Goal: Task Accomplishment & Management: Use online tool/utility

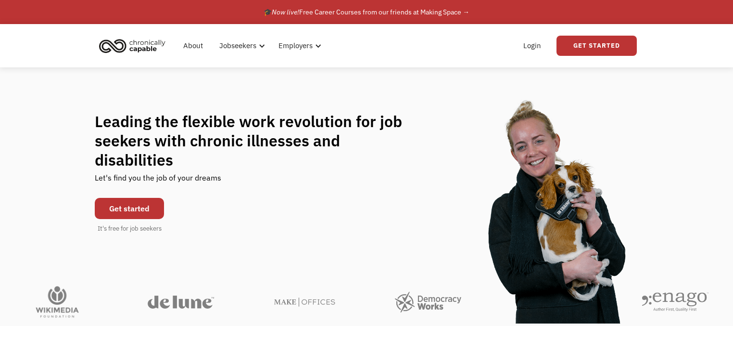
click at [258, 42] on div at bounding box center [261, 45] width 7 height 7
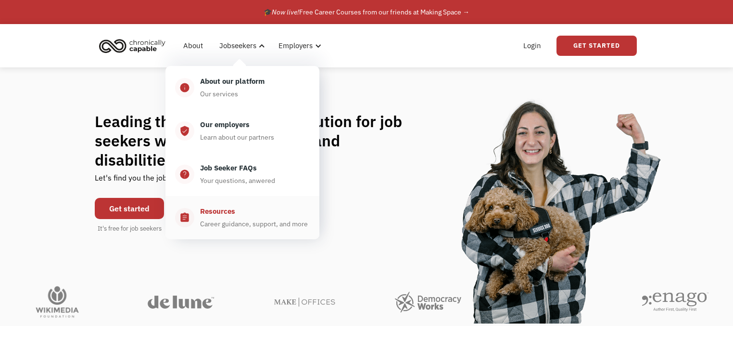
click at [236, 208] on div "Resources Career guidance, support, and more" at bounding box center [251, 217] width 115 height 24
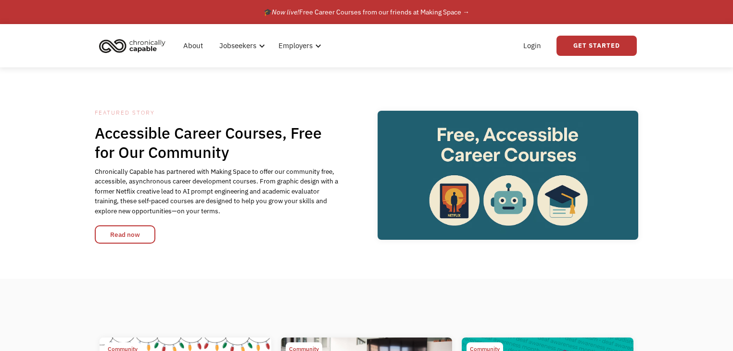
click at [286, 137] on h1 "Accessible Career Courses, Free for Our Community" at bounding box center [217, 142] width 245 height 38
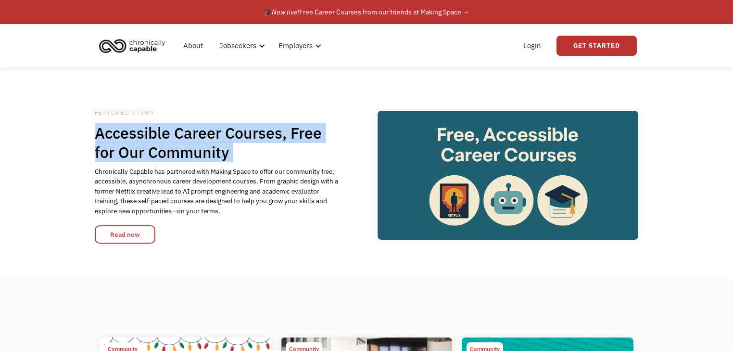
click at [286, 137] on h1 "Accessible Career Courses, Free for Our Community" at bounding box center [217, 142] width 245 height 38
click at [231, 138] on h1 "Accessible Career Courses, Free for Our Community" at bounding box center [217, 142] width 245 height 38
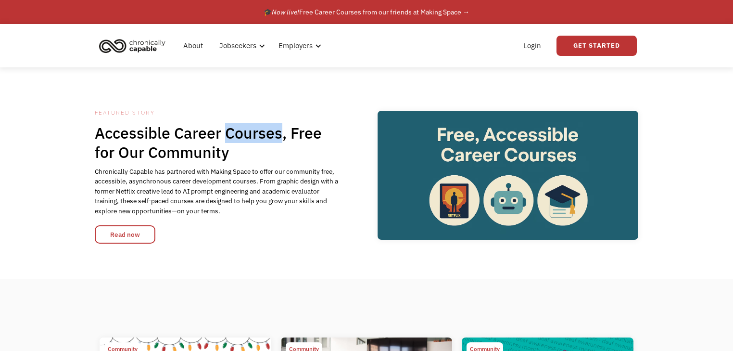
click at [231, 138] on h1 "Accessible Career Courses, Free for Our Community" at bounding box center [217, 142] width 245 height 38
click at [131, 236] on link "Read now" at bounding box center [125, 234] width 61 height 18
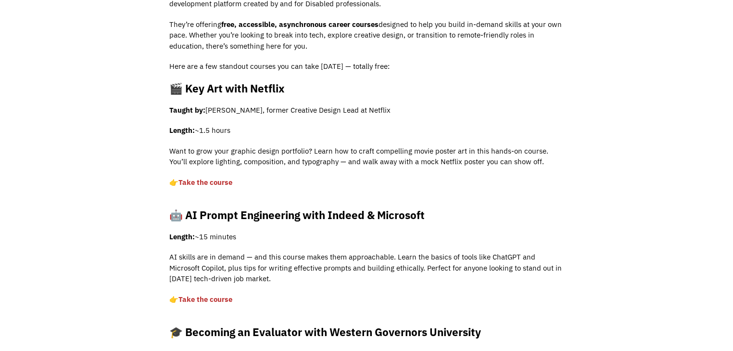
scroll to position [320, 0]
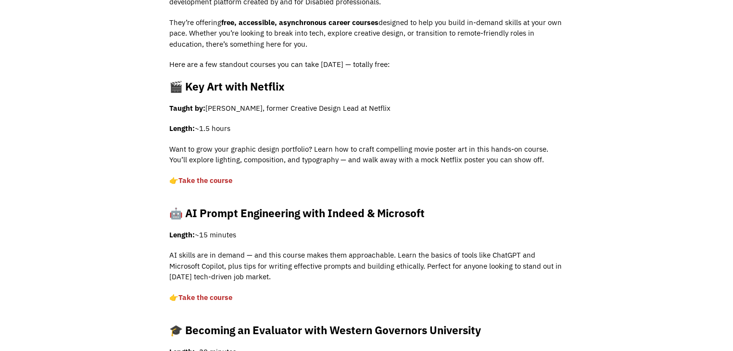
click at [260, 104] on p "Taught by: [PERSON_NAME], former Creative Design Lead at Netflix" at bounding box center [366, 108] width 394 height 11
click at [260, 104] on p "Taught by: Andy Lerma, former Creative Design Lead at Netflix" at bounding box center [366, 108] width 394 height 11
click at [255, 81] on strong "🎬 Key Art with Netflix" at bounding box center [226, 86] width 115 height 14
click at [204, 181] on link "Take the course ‍" at bounding box center [205, 180] width 54 height 9
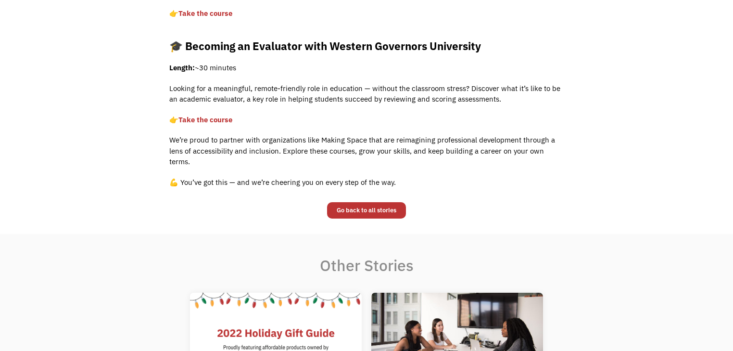
scroll to position [629, 0]
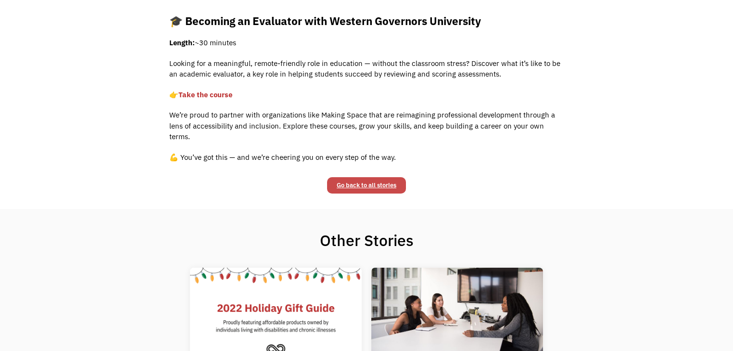
click at [381, 177] on link "Go back to all stories" at bounding box center [366, 185] width 79 height 16
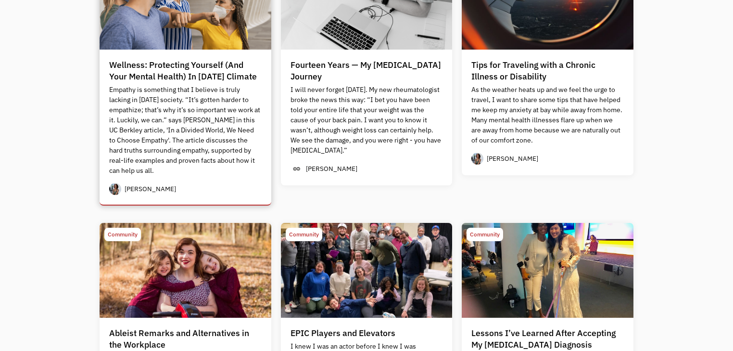
scroll to position [898, 0]
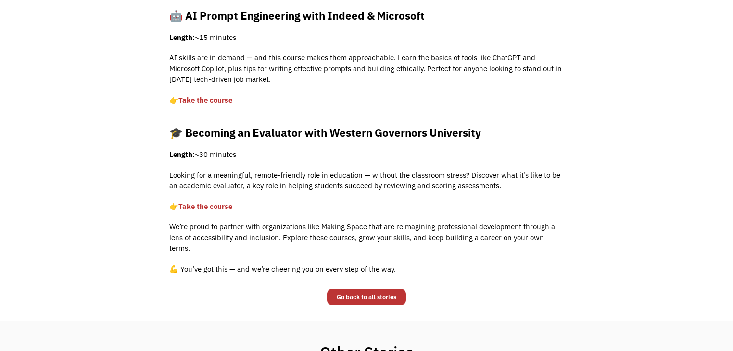
scroll to position [372, 0]
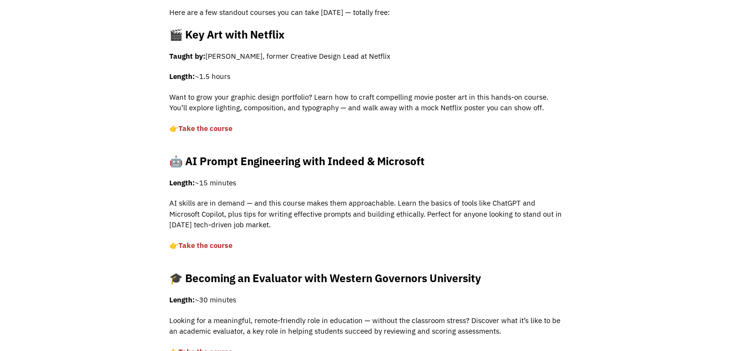
click at [369, 160] on strong "🤖 AI Prompt Engineering with Indeed & Microsoft" at bounding box center [296, 161] width 255 height 14
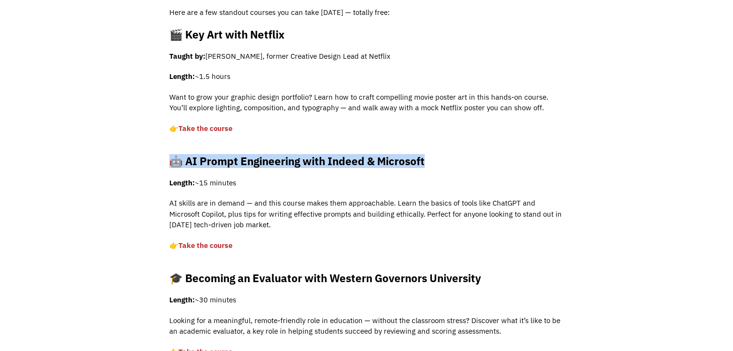
click at [369, 160] on strong "🤖 AI Prompt Engineering with Indeed & Microsoft" at bounding box center [296, 161] width 255 height 14
click at [210, 244] on link "Take the course ‍" at bounding box center [205, 245] width 54 height 9
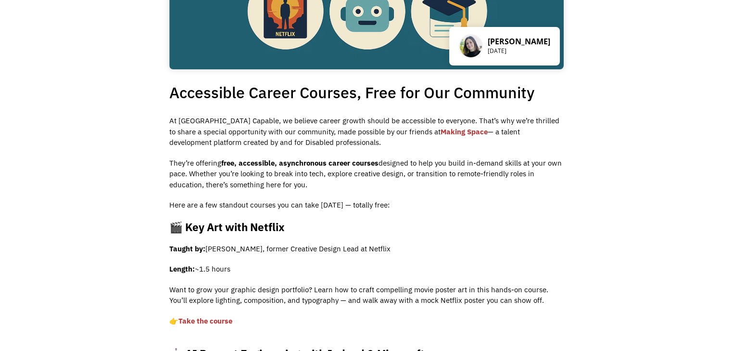
click at [369, 287] on p "Want to grow your graphic design portfolio? Learn how to craft compelling movie…" at bounding box center [366, 295] width 394 height 22
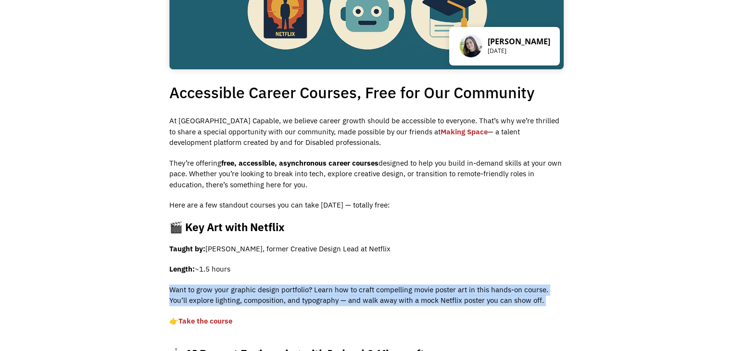
click at [369, 287] on p "Want to grow your graphic design portfolio? Learn how to craft compelling movie…" at bounding box center [366, 295] width 394 height 22
click at [400, 288] on p "Want to grow your graphic design portfolio? Learn how to craft compelling movie…" at bounding box center [366, 295] width 394 height 22
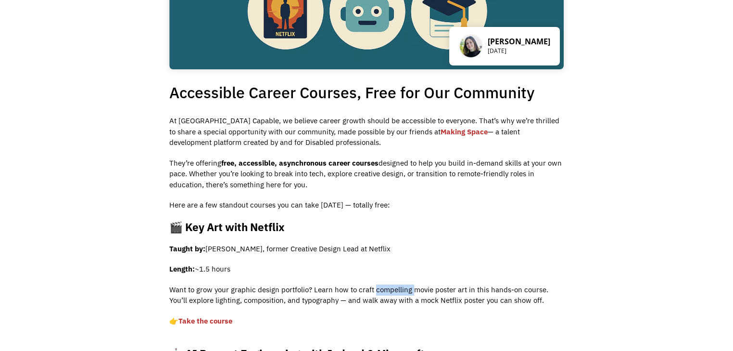
click at [400, 288] on p "Want to grow your graphic design portfolio? Learn how to craft compelling movie…" at bounding box center [366, 295] width 394 height 22
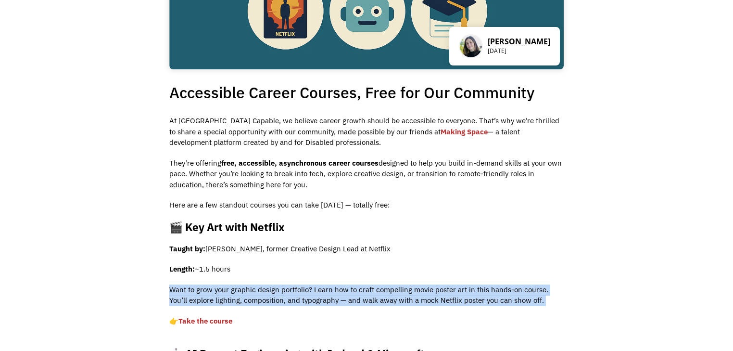
click at [400, 288] on p "Want to grow your graphic design portfolio? Learn how to craft compelling movie…" at bounding box center [366, 295] width 394 height 22
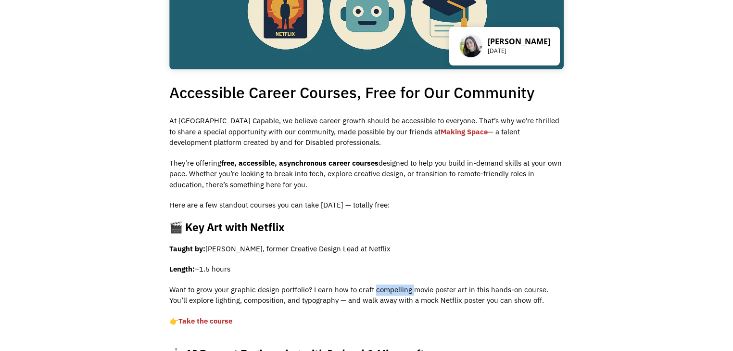
click at [400, 288] on p "Want to grow your graphic design portfolio? Learn how to craft compelling movie…" at bounding box center [366, 295] width 394 height 22
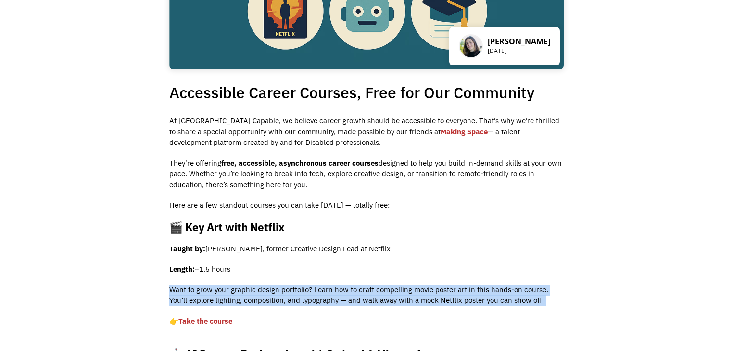
click at [400, 288] on p "Want to grow your graphic design portfolio? Learn how to craft compelling movie…" at bounding box center [366, 295] width 394 height 22
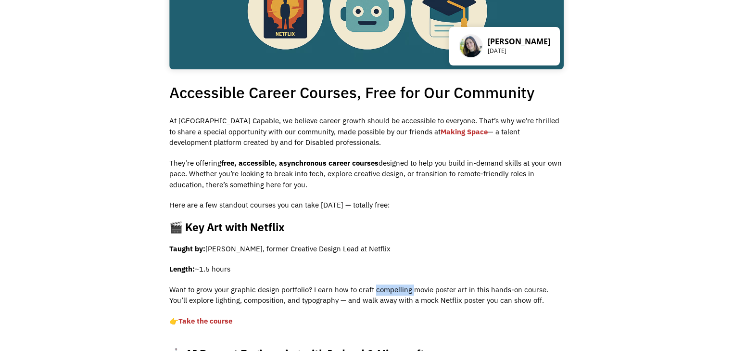
click at [400, 288] on p "Want to grow your graphic design portfolio? Learn how to craft compelling movie…" at bounding box center [366, 295] width 394 height 22
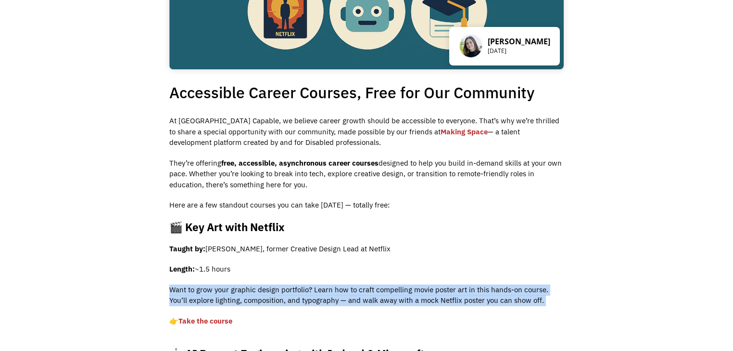
click at [400, 288] on p "Want to grow your graphic design portfolio? Learn how to craft compelling movie…" at bounding box center [366, 295] width 394 height 22
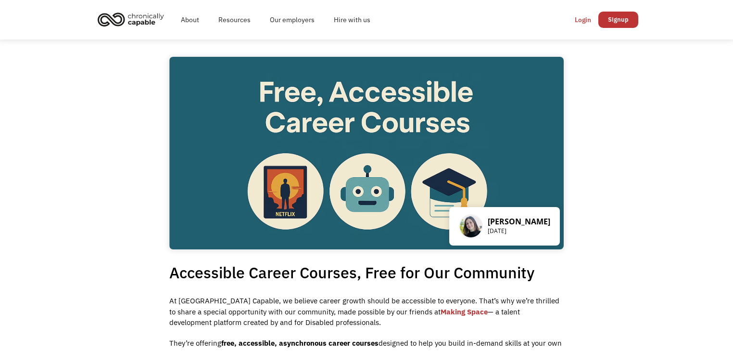
click at [577, 20] on div "Login" at bounding box center [583, 20] width 16 height 12
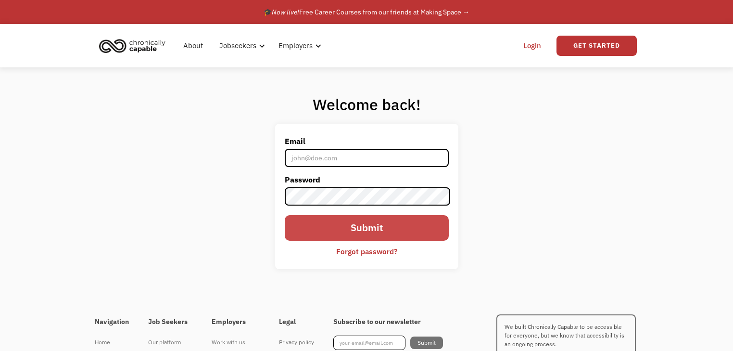
type input "[EMAIL_ADDRESS][DOMAIN_NAME]"
click at [366, 236] on input "Submit" at bounding box center [367, 227] width 164 height 25
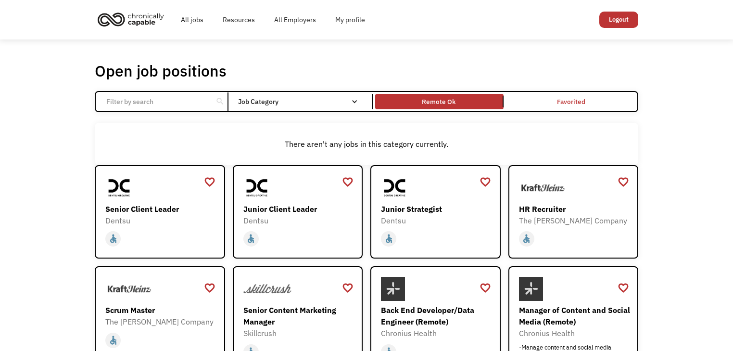
click at [373, 104] on link "Remote Ok" at bounding box center [439, 101] width 132 height 19
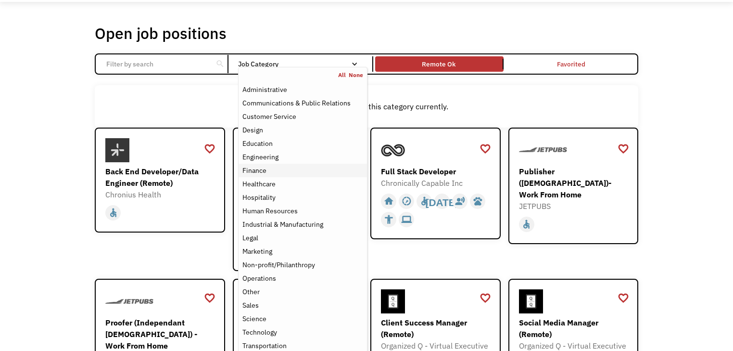
scroll to position [64, 0]
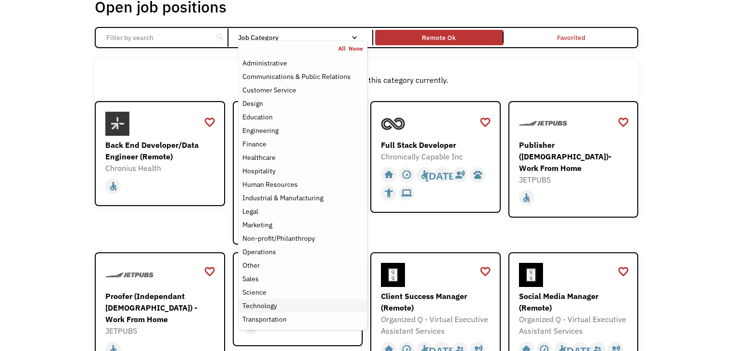
click at [274, 305] on div "Technology" at bounding box center [259, 306] width 35 height 12
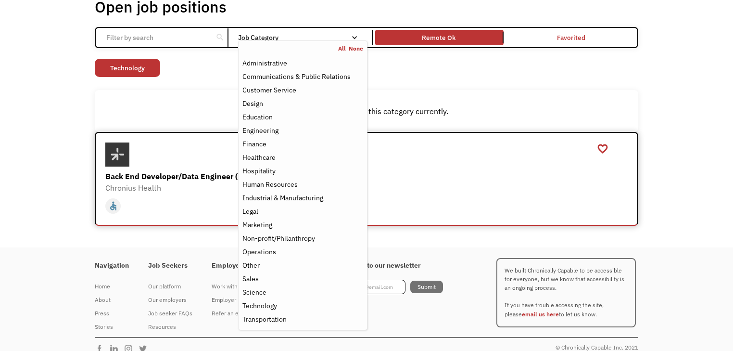
click at [230, 183] on div "Chronius Health" at bounding box center [367, 188] width 525 height 12
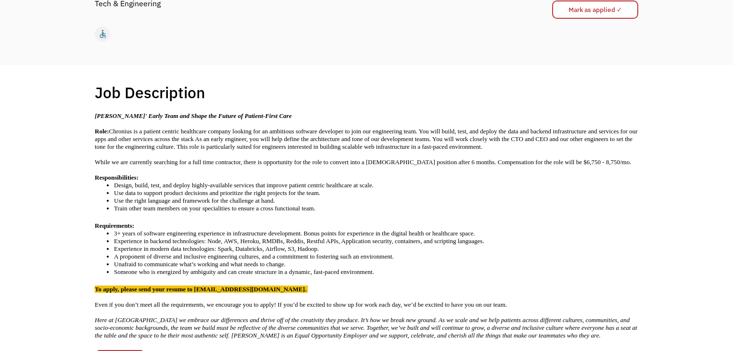
click at [217, 237] on li "Experience in backend technologies: Node, AWS, Heroku, RMDBs, Reddis, Restful A…" at bounding box center [376, 241] width 524 height 8
click at [285, 229] on li "3+ years of software engineering experience in infrastructure development. Bonu…" at bounding box center [376, 233] width 524 height 8
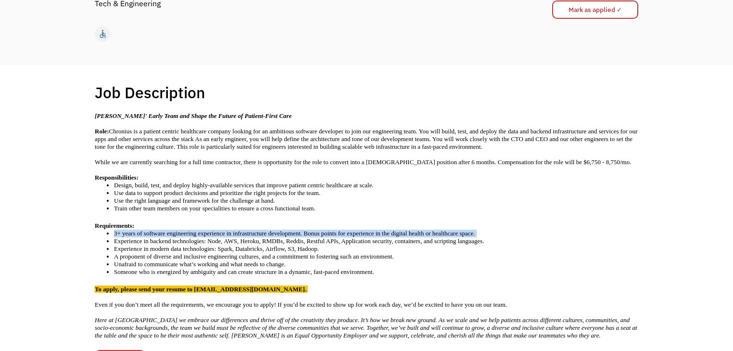
click at [285, 229] on li "3+ years of software engineering experience in infrastructure development. Bonu…" at bounding box center [376, 233] width 524 height 8
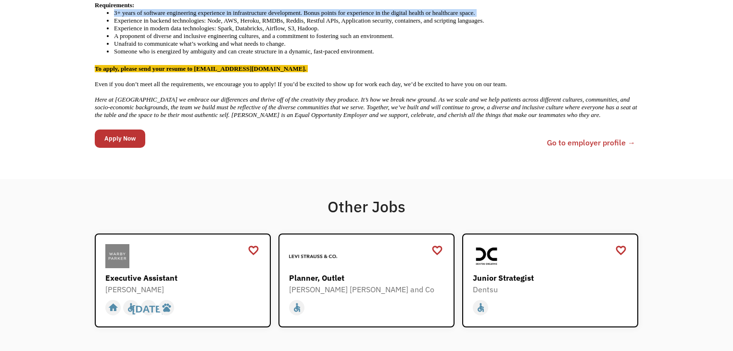
scroll to position [320, 0]
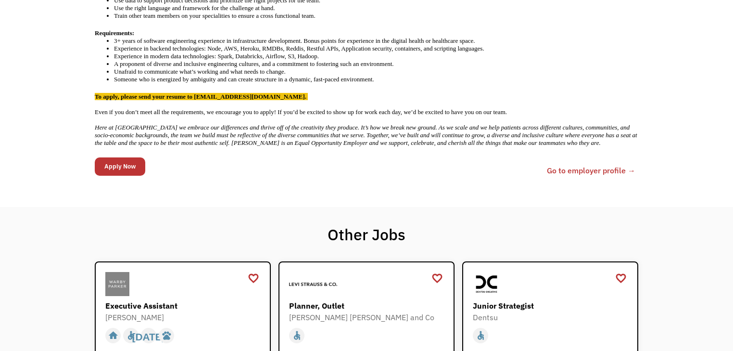
click at [241, 93] on strong "To apply, please send your resume to [EMAIL_ADDRESS][DOMAIN_NAME]." at bounding box center [201, 96] width 213 height 7
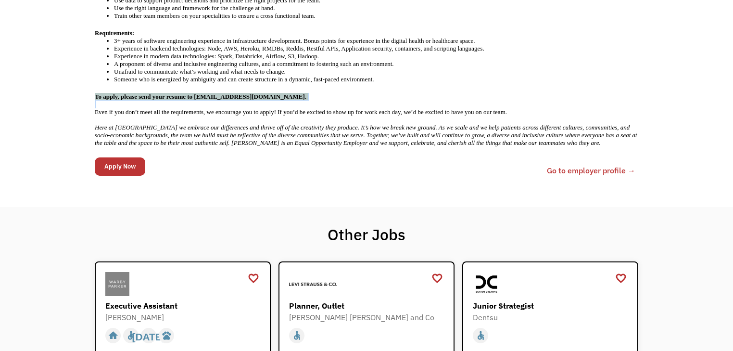
click at [241, 93] on strong "To apply, please send your resume to [EMAIL_ADDRESS][DOMAIN_NAME]." at bounding box center [201, 96] width 213 height 7
click at [242, 93] on strong "To apply, please send your resume to [EMAIL_ADDRESS][DOMAIN_NAME]." at bounding box center [201, 96] width 213 height 7
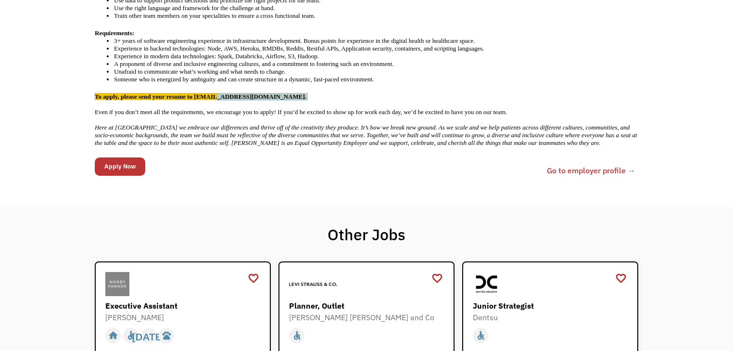
drag, startPoint x: 216, startPoint y: 87, endPoint x: 296, endPoint y: 87, distance: 80.8
click at [296, 93] on p "To apply, please send your resume to [EMAIL_ADDRESS][DOMAIN_NAME]." at bounding box center [367, 97] width 544 height 8
